Goal: Check status

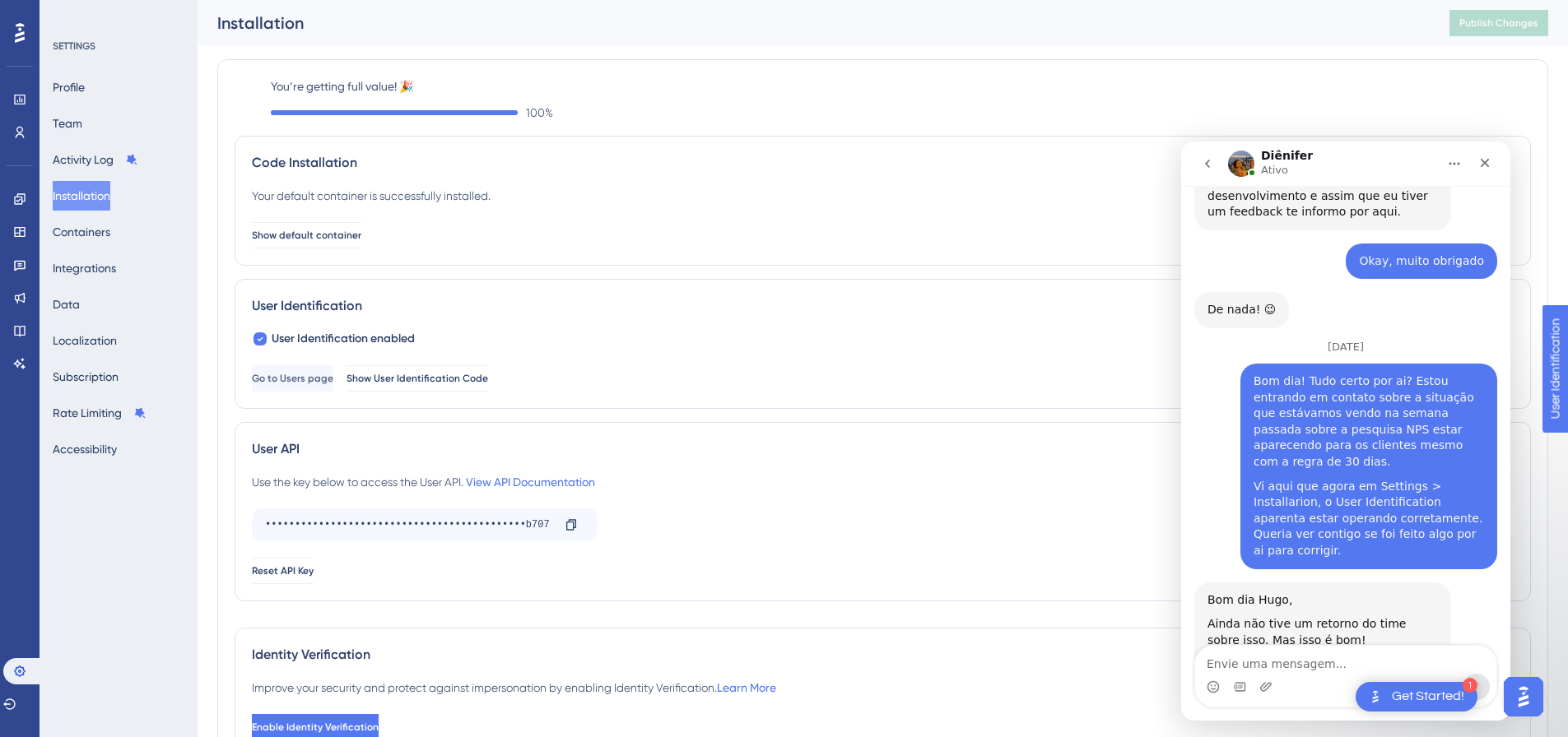
click at [1319, 674] on div "Messenger da Intercom" at bounding box center [1346, 686] width 302 height 26
click at [1406, 82] on label "You’re getting full value! 🎉" at bounding box center [901, 87] width 1260 height 20
click at [1445, 704] on div "Get Started!" at bounding box center [1428, 697] width 72 height 18
click at [1425, 699] on div "Get Started!" at bounding box center [1428, 697] width 72 height 18
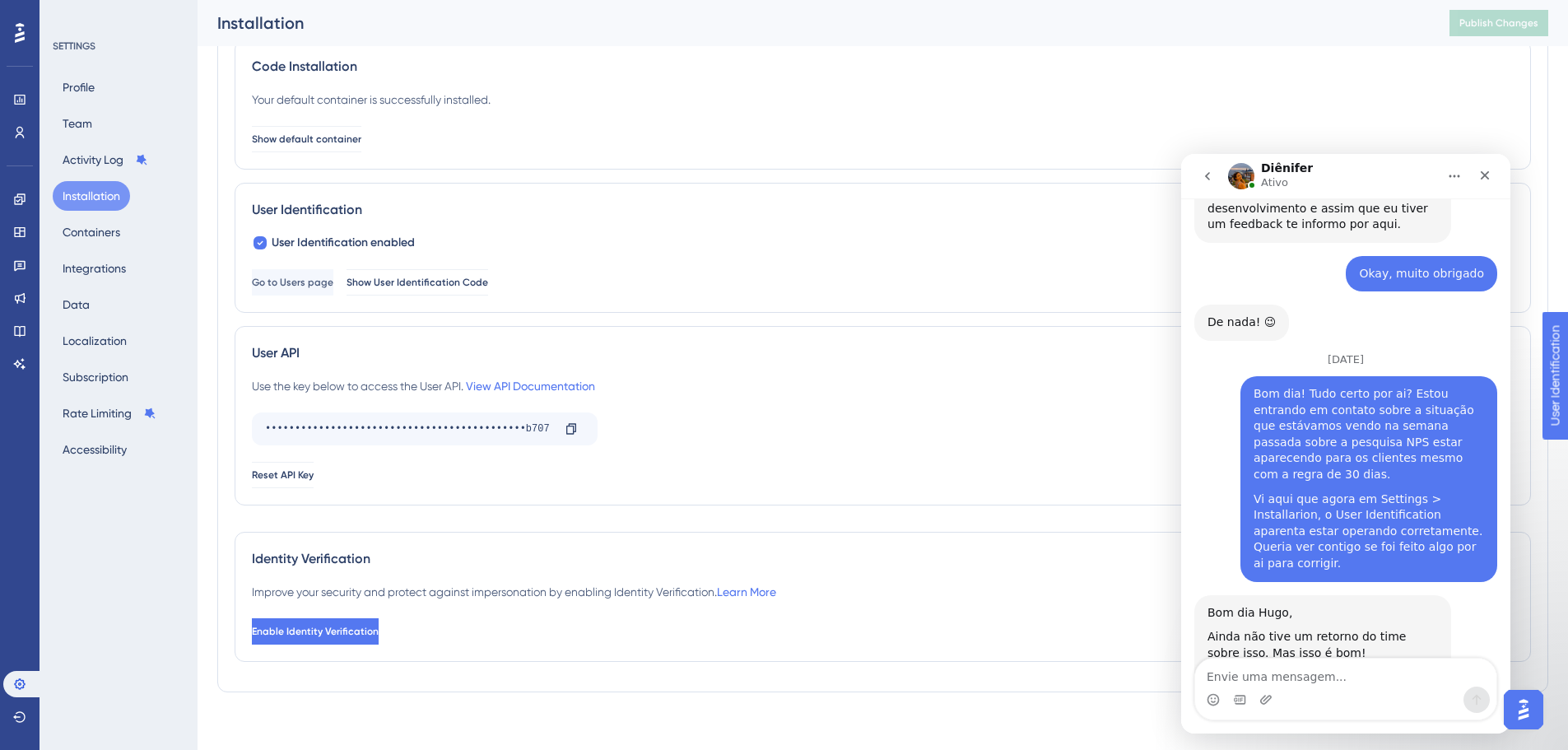
scroll to position [118, 0]
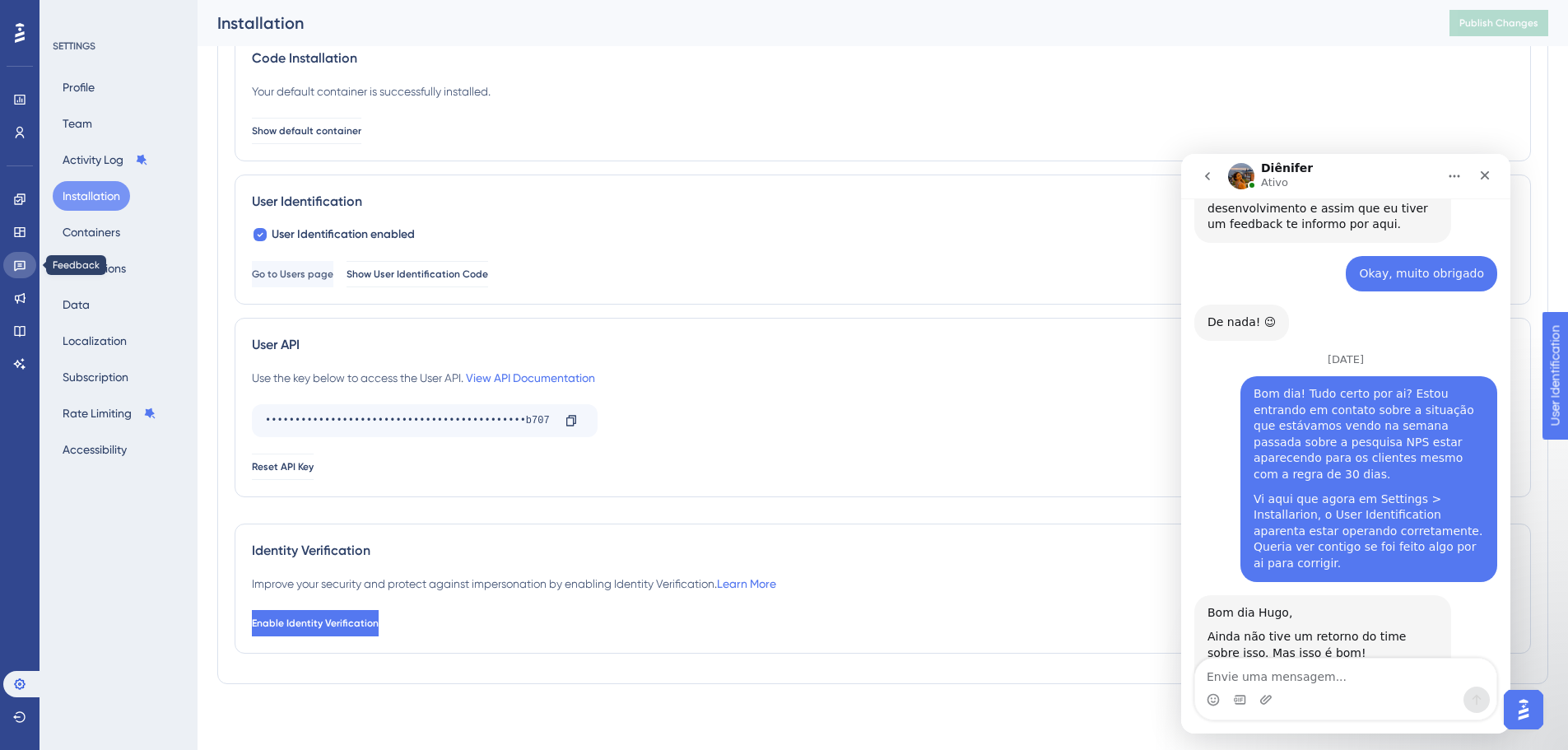
click at [23, 264] on icon at bounding box center [20, 265] width 13 height 13
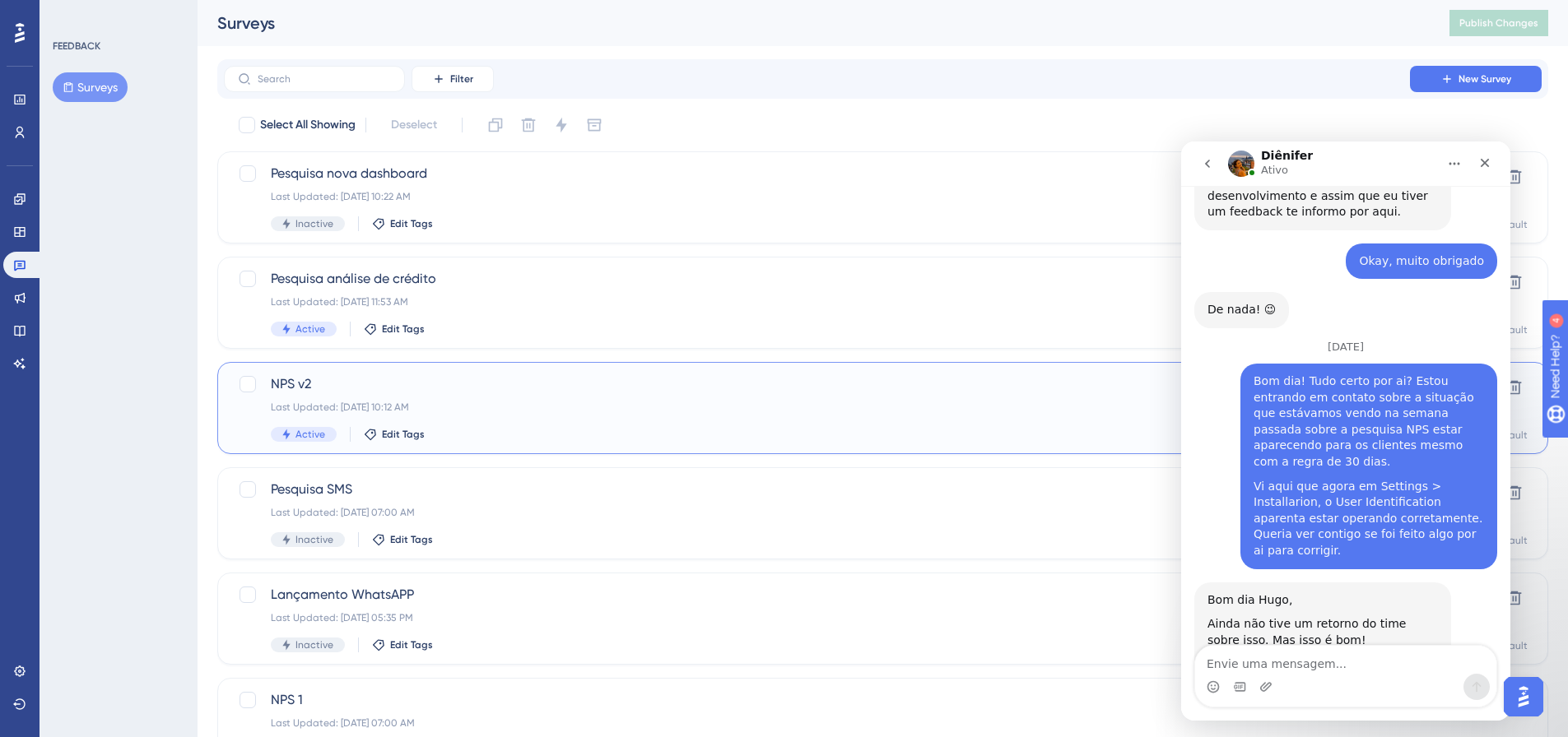
click at [555, 397] on div "NPS v2 Last Updated: [DATE] 10:12 AM Active Edit Tags" at bounding box center [817, 408] width 1093 height 67
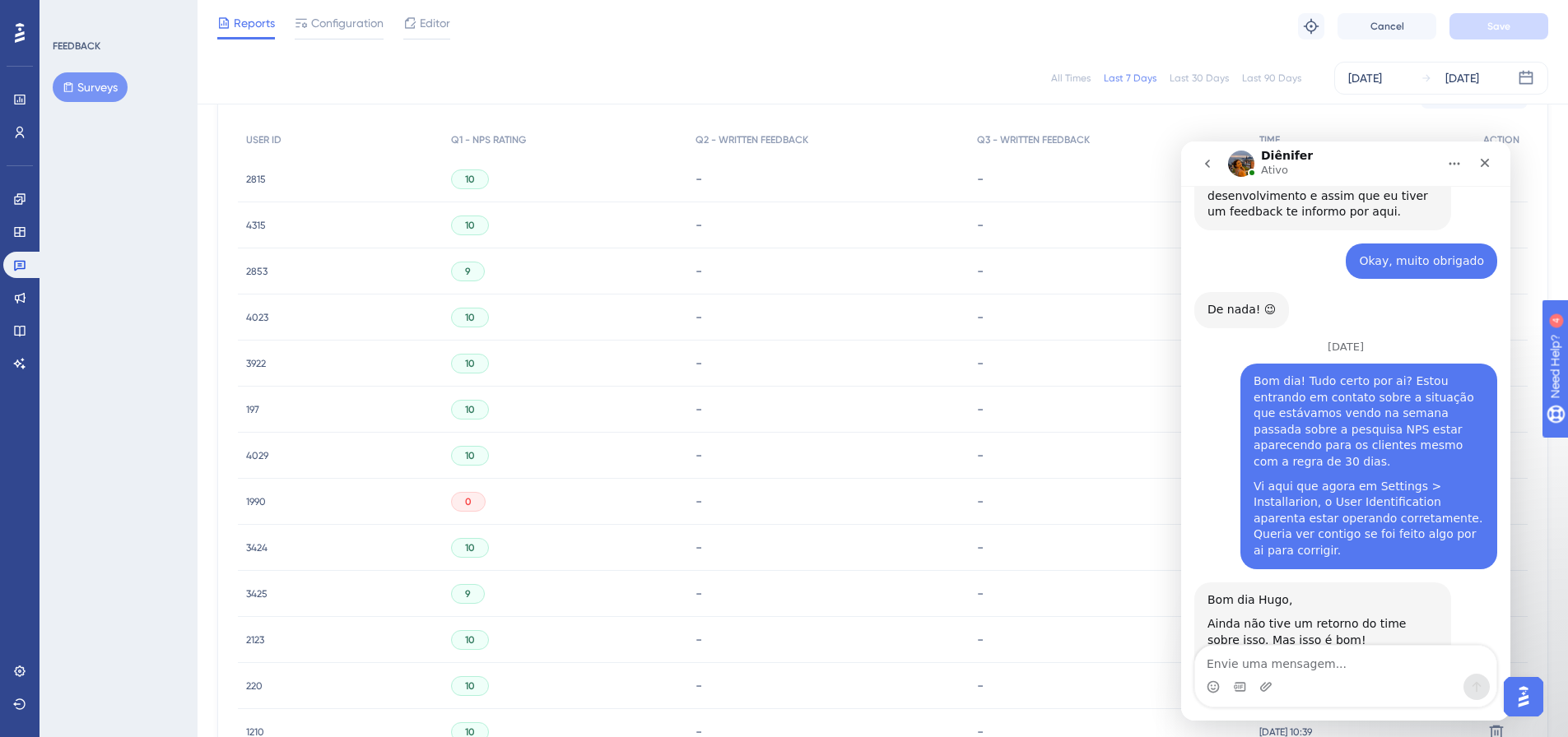
scroll to position [494, 0]
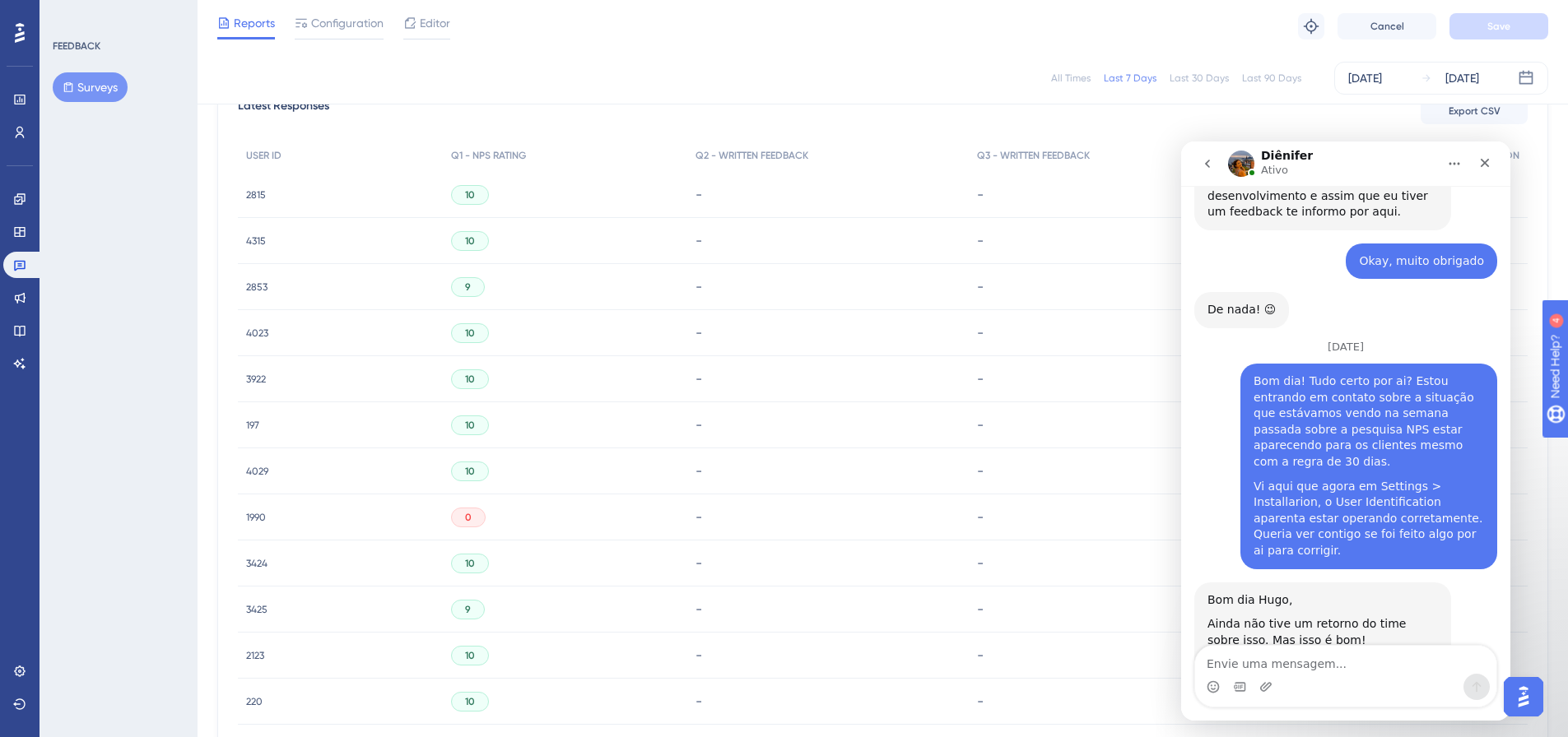
click at [558, 60] on div "All Times Last 7 Days Last 30 Days Last 90 Days [DATE] [DATE]" at bounding box center [883, 78] width 1371 height 53
click at [823, 75] on div "All Times Last 7 Days Last 30 Days Last 90 Days [DATE] [DATE]" at bounding box center [883, 78] width 1332 height 33
click at [484, 140] on div "Q1 - NPS RATING" at bounding box center [565, 156] width 244 height 34
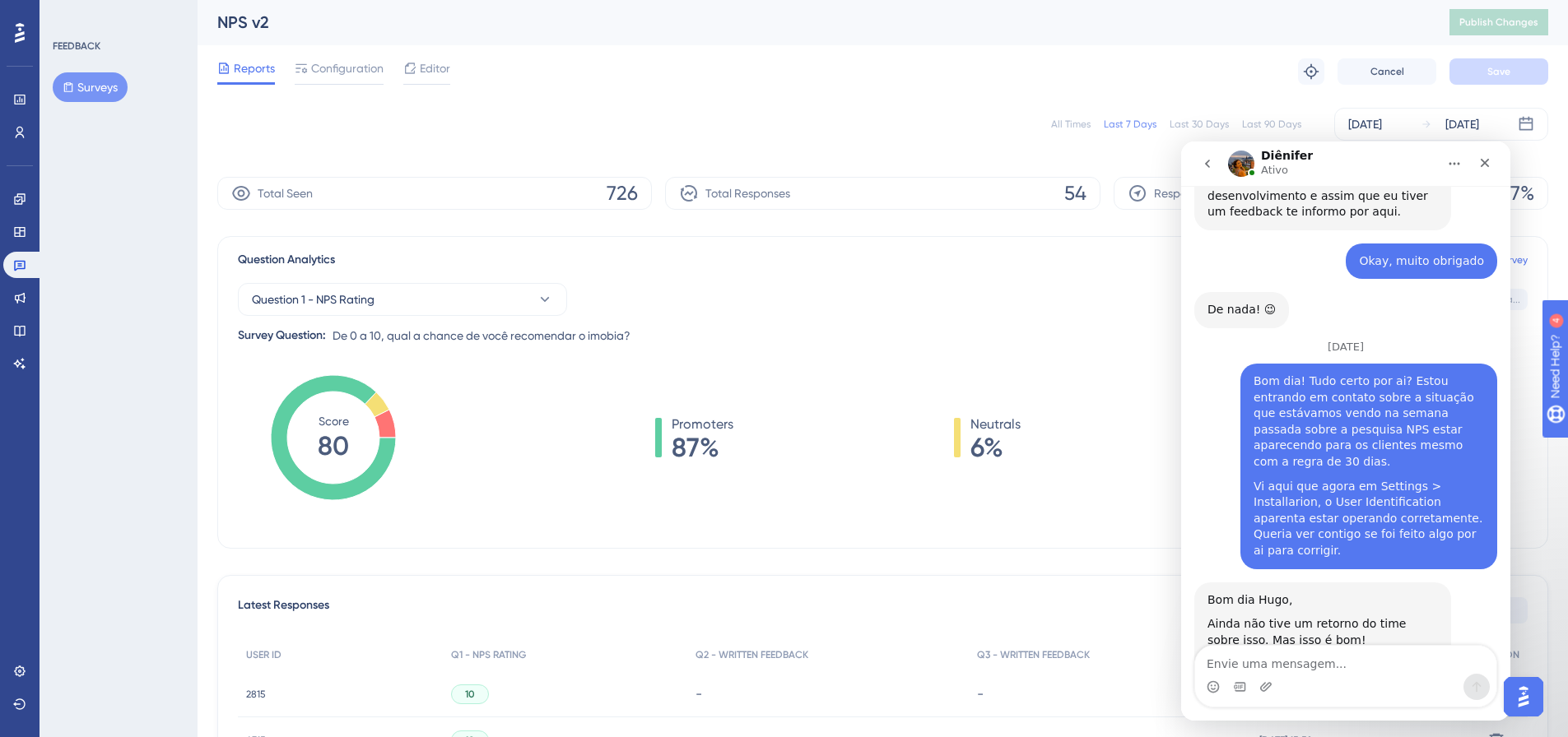
scroll to position [0, 0]
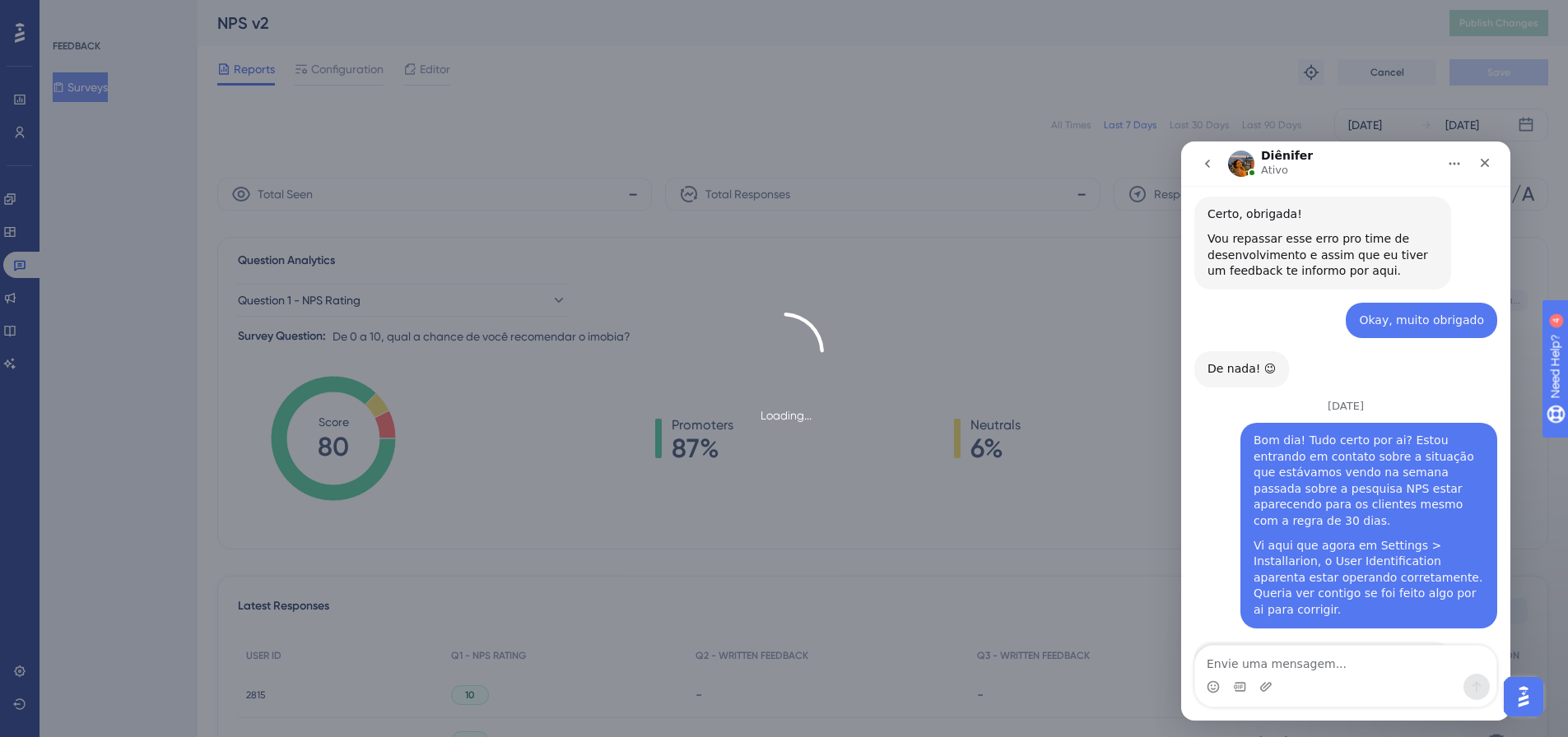
scroll to position [6214, 0]
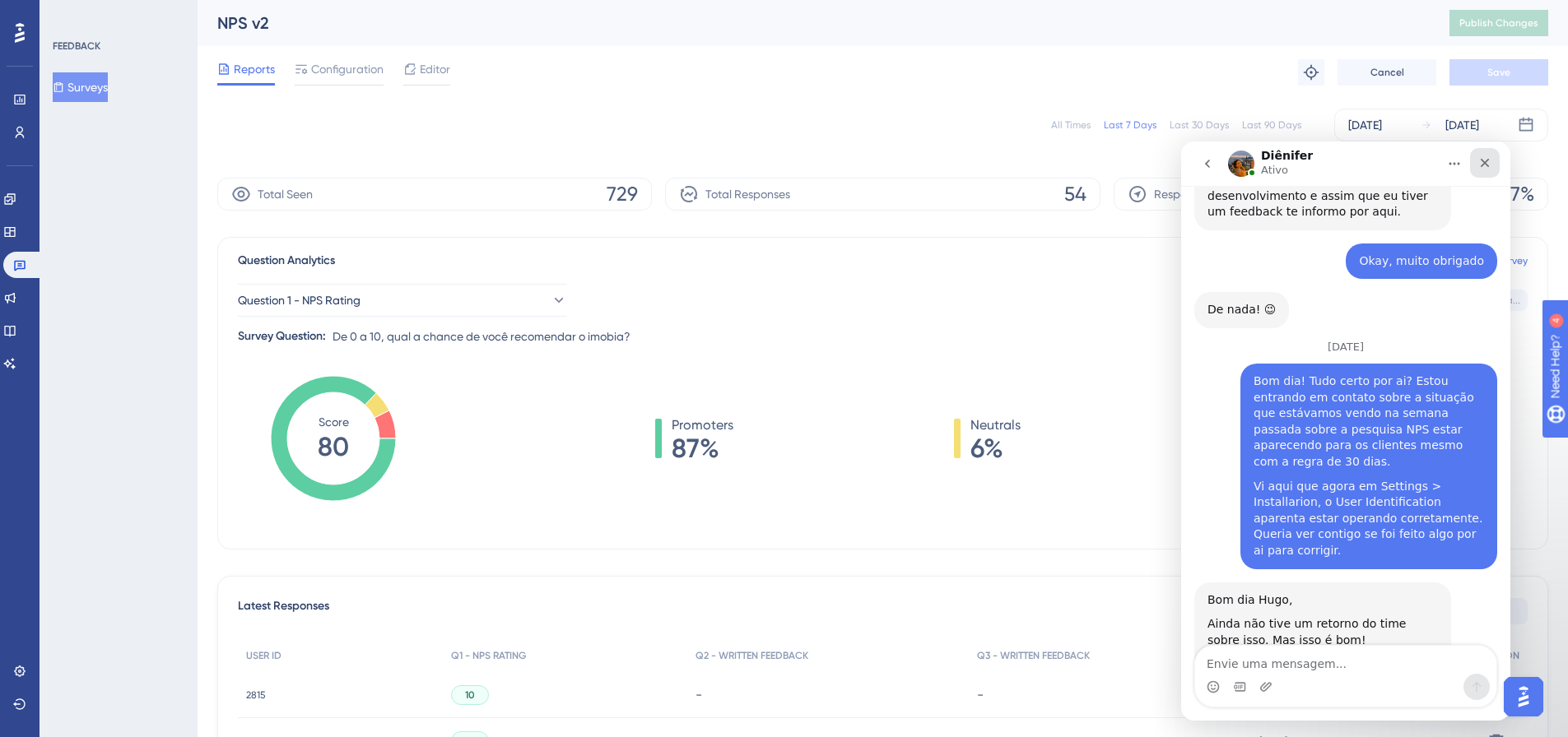
click at [1496, 159] on div "Fechar" at bounding box center [1485, 163] width 30 height 30
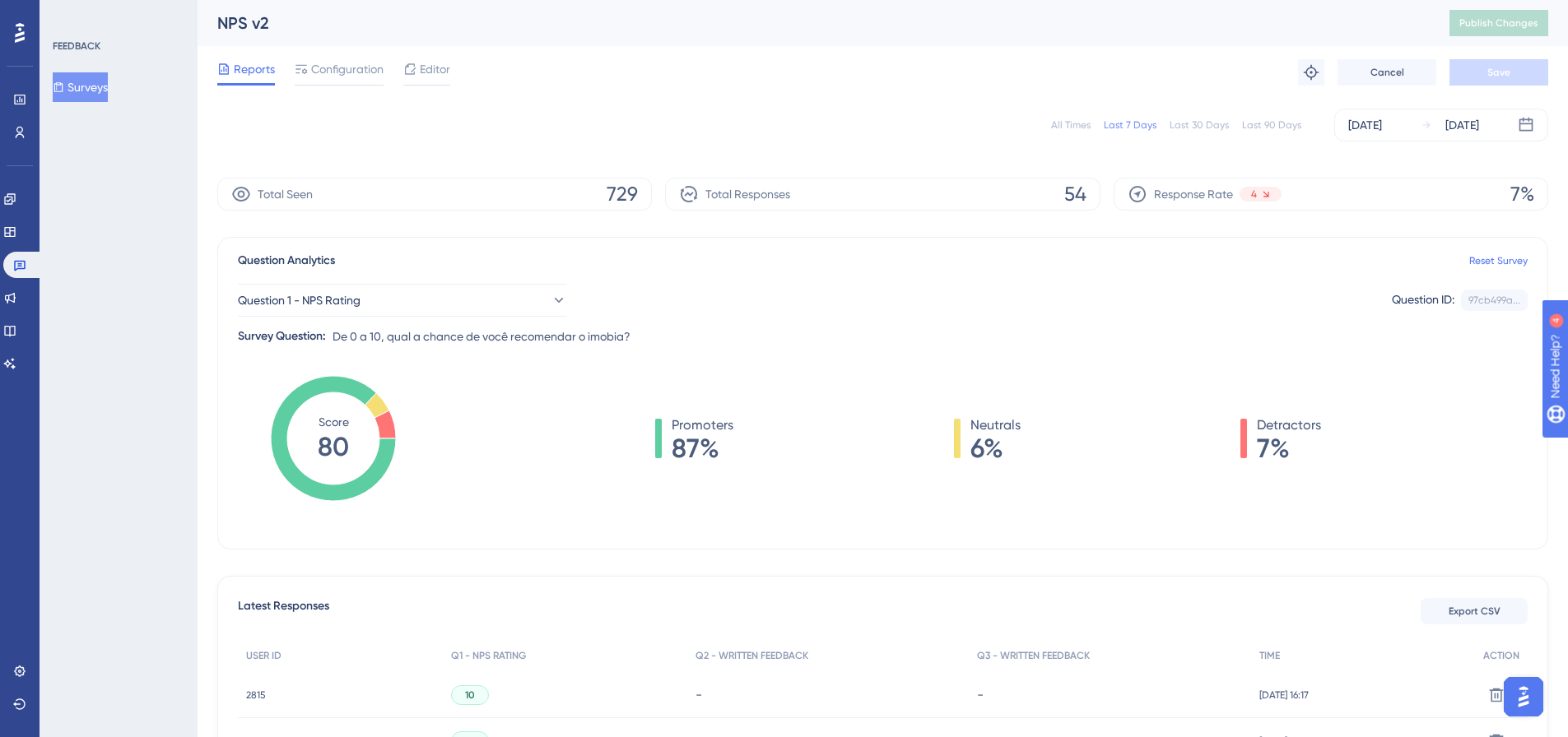
click at [1243, 516] on div "Promoters 87% Neutrals 6% Detractors 7%" at bounding box center [988, 455] width 1079 height 165
